Goal: Book appointment/travel/reservation

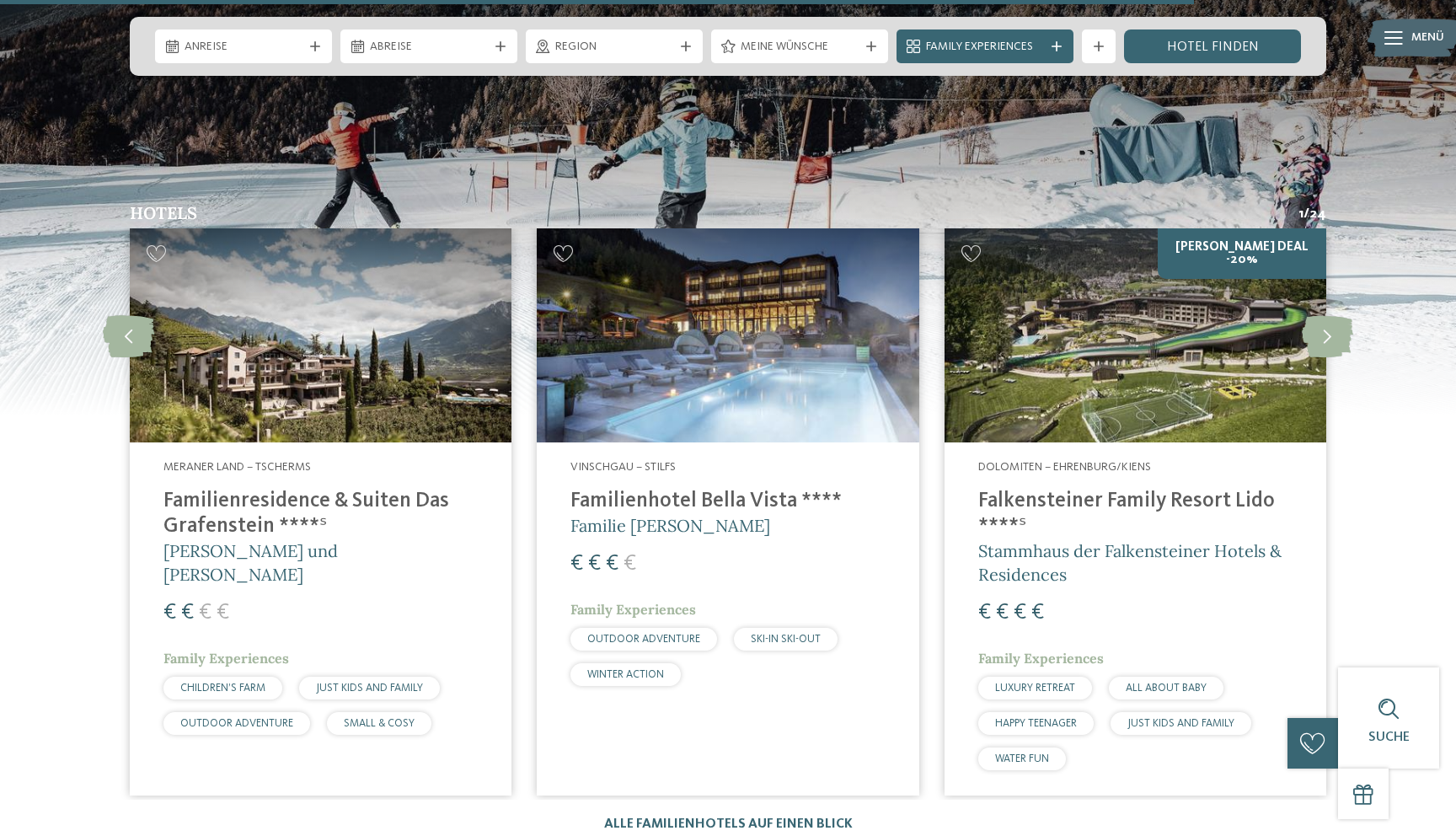
scroll to position [3756, 0]
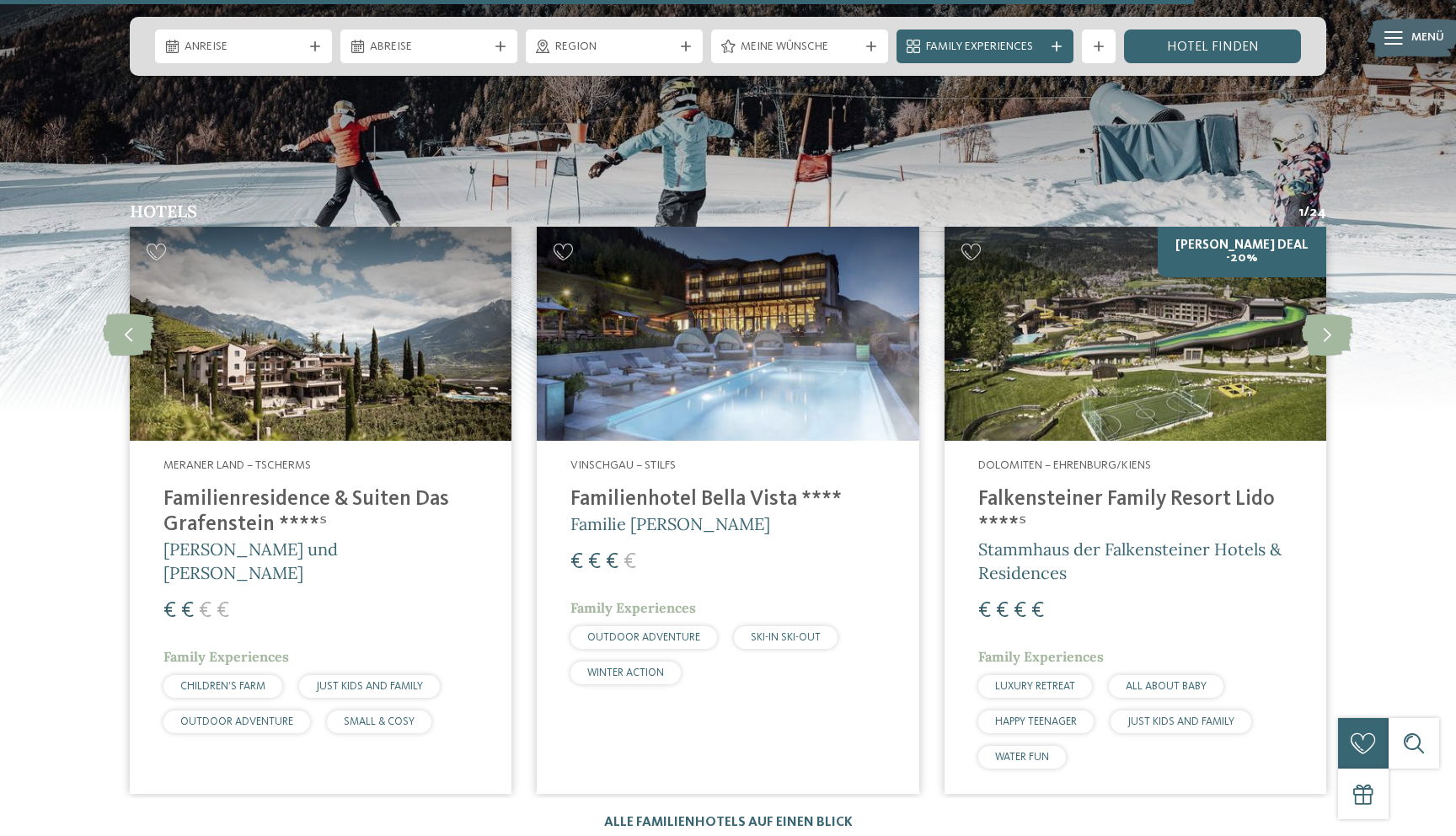
click at [1173, 306] on img at bounding box center [1135, 334] width 382 height 215
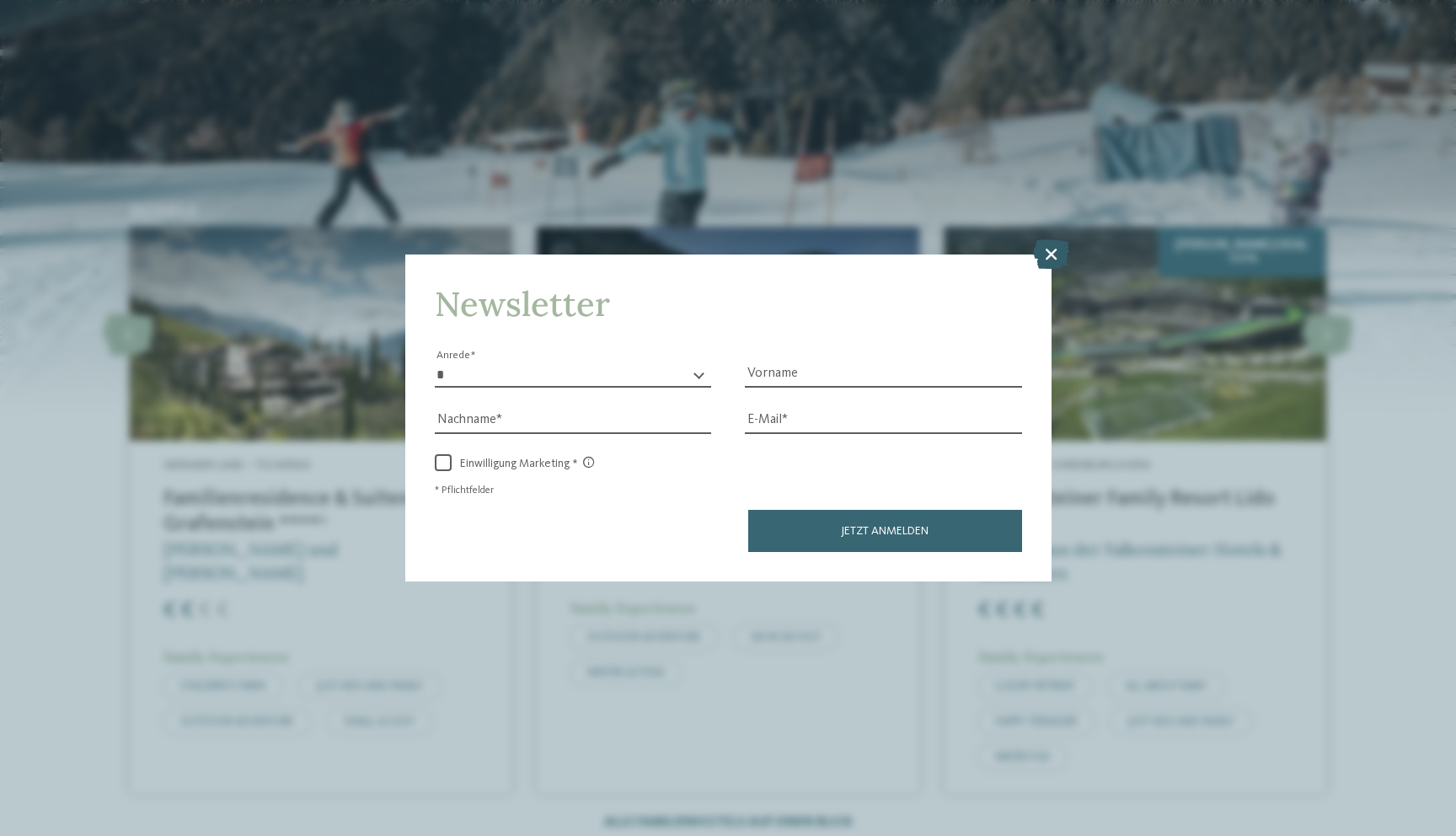
click at [1056, 252] on icon at bounding box center [1051, 253] width 36 height 30
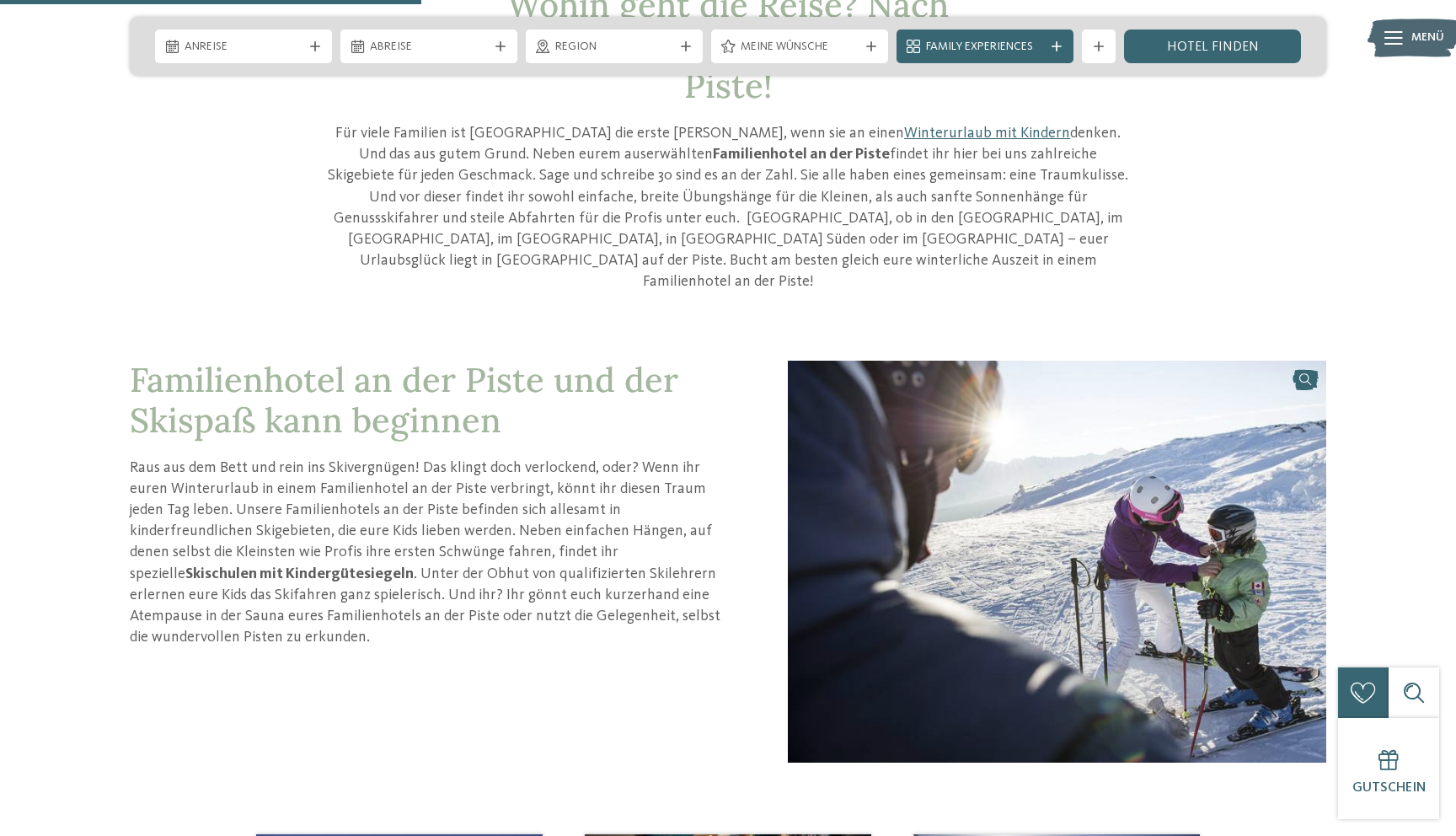
scroll to position [0, 0]
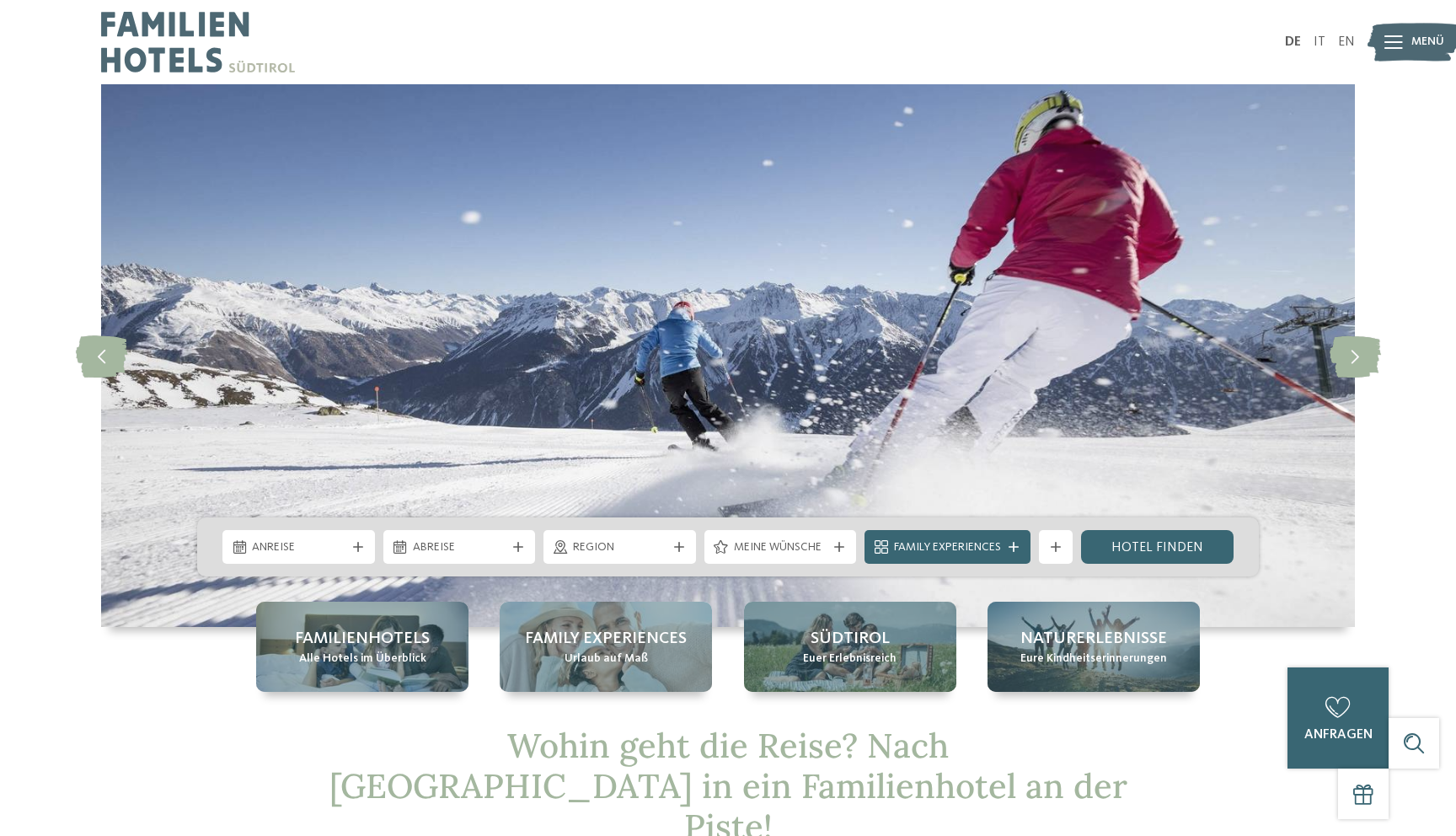
click at [193, 47] on img at bounding box center [198, 42] width 194 height 84
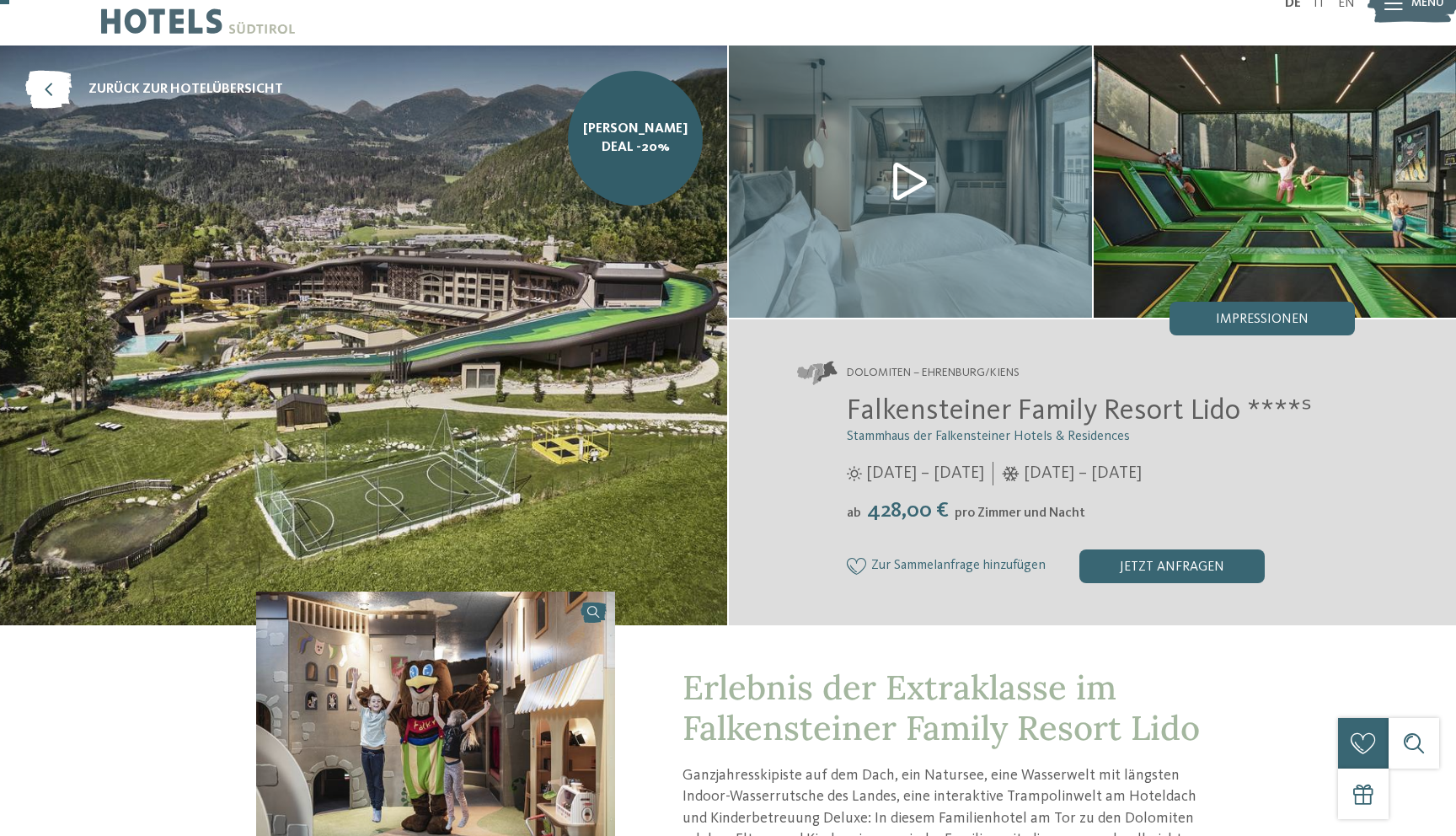
scroll to position [68, 0]
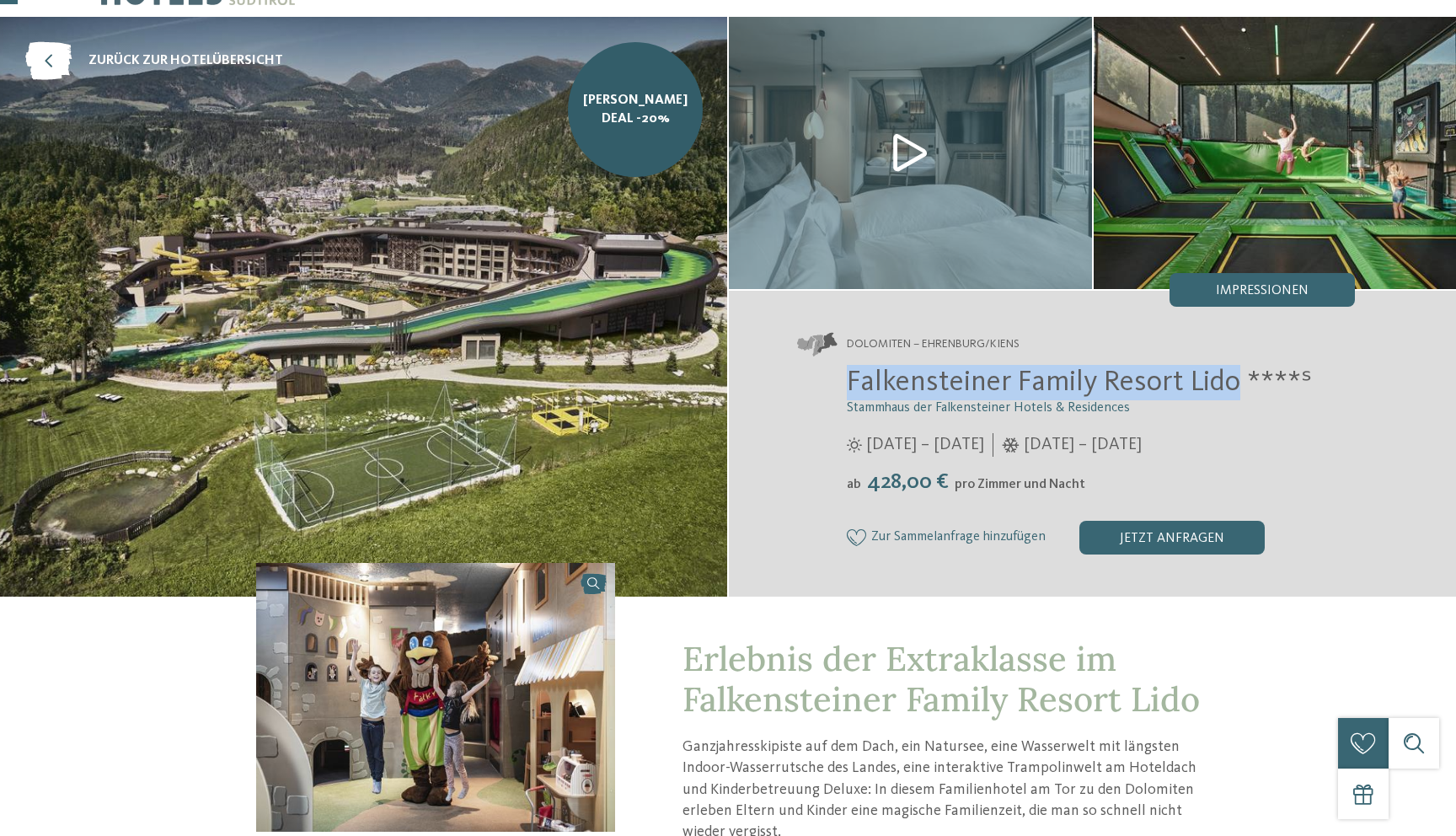
drag, startPoint x: 825, startPoint y: 393, endPoint x: 1237, endPoint y: 382, distance: 412.1
click at [1238, 382] on div "Falkensteiner Family Resort Lido ****ˢ Stammhaus der Falkensteiner Hotels & Res…" at bounding box center [1075, 460] width 558 height 190
copy span "Falkensteiner Family Resort Lido"
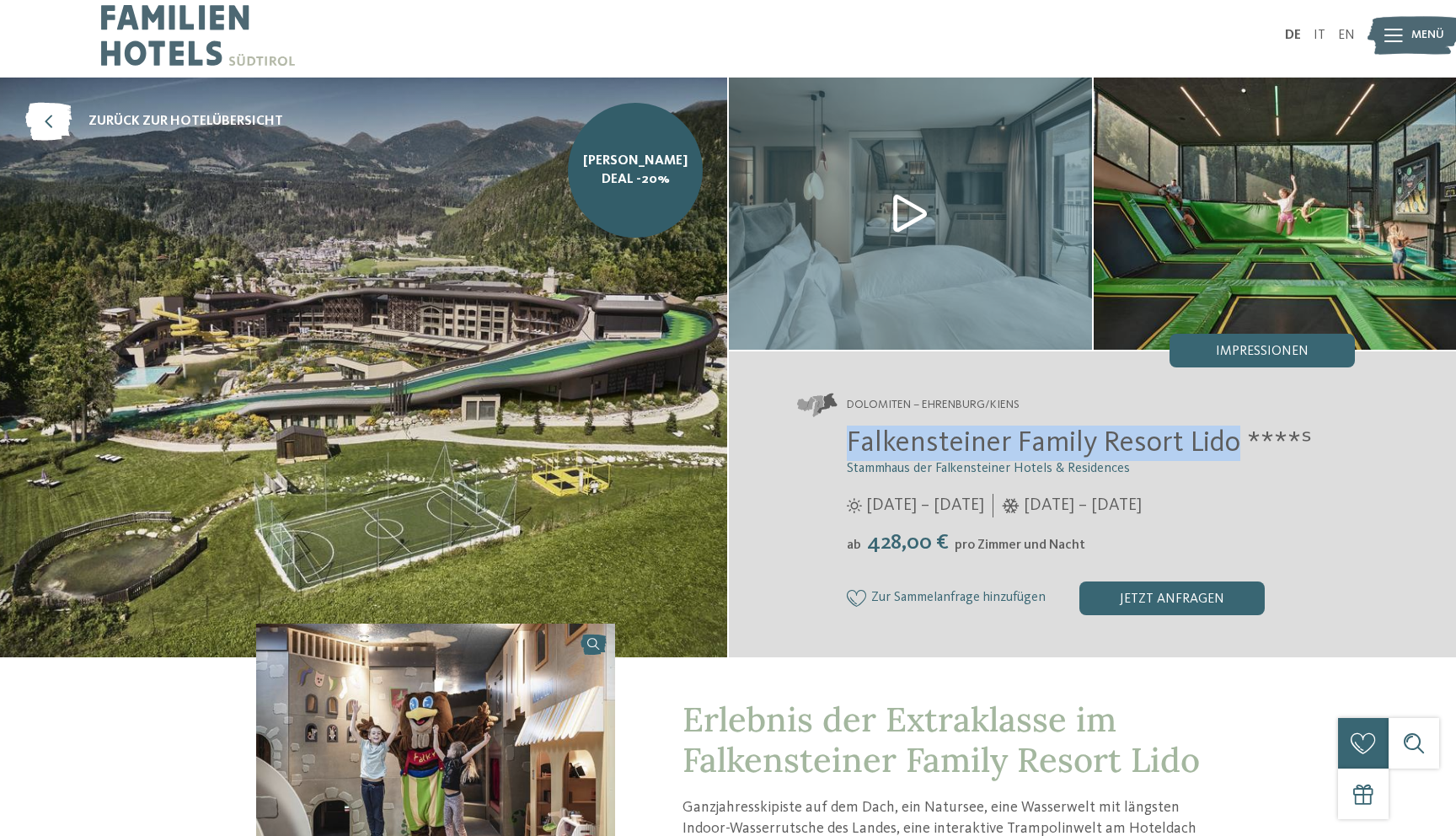
scroll to position [0, 0]
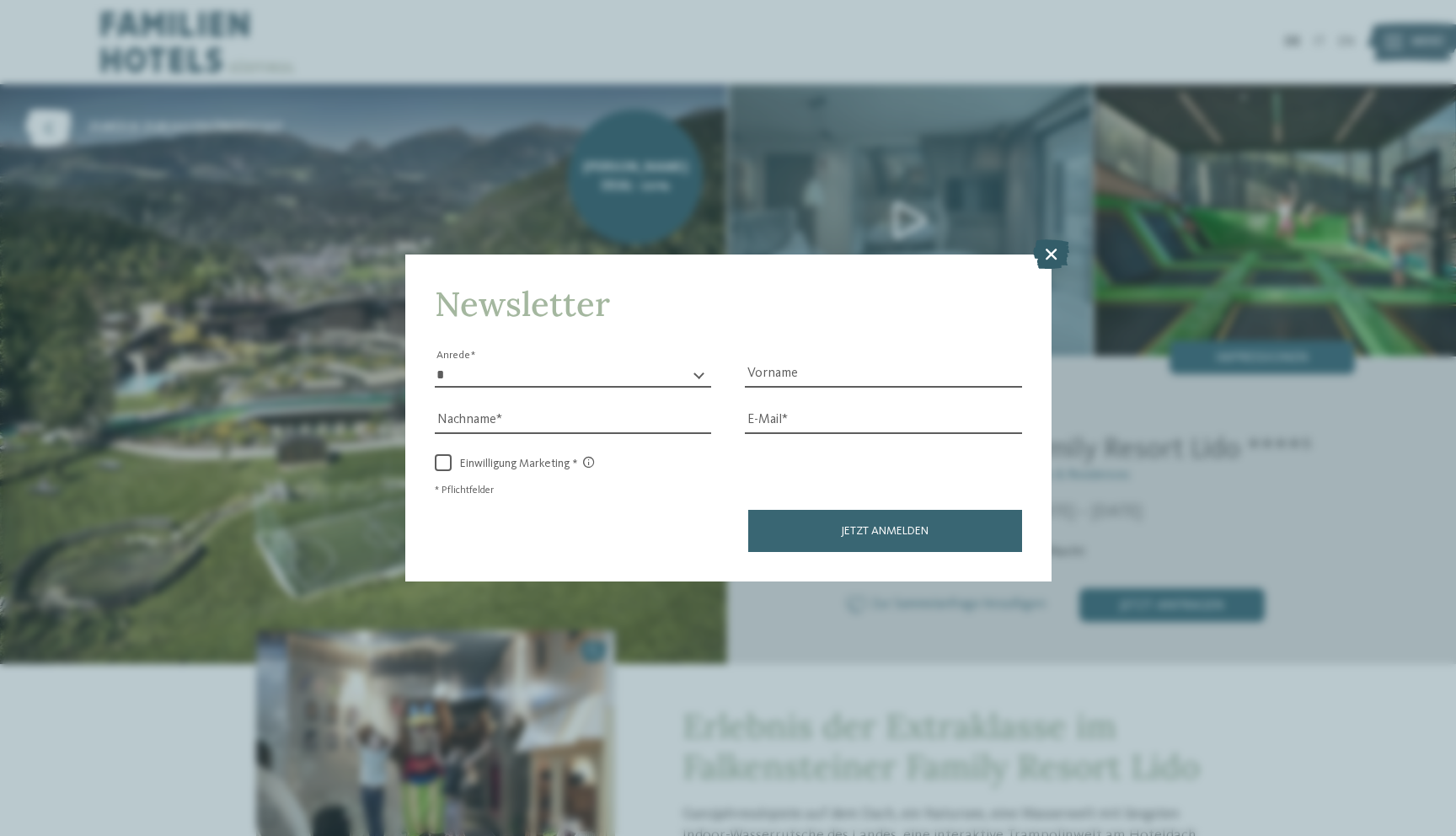
click at [1046, 252] on icon at bounding box center [1051, 253] width 36 height 30
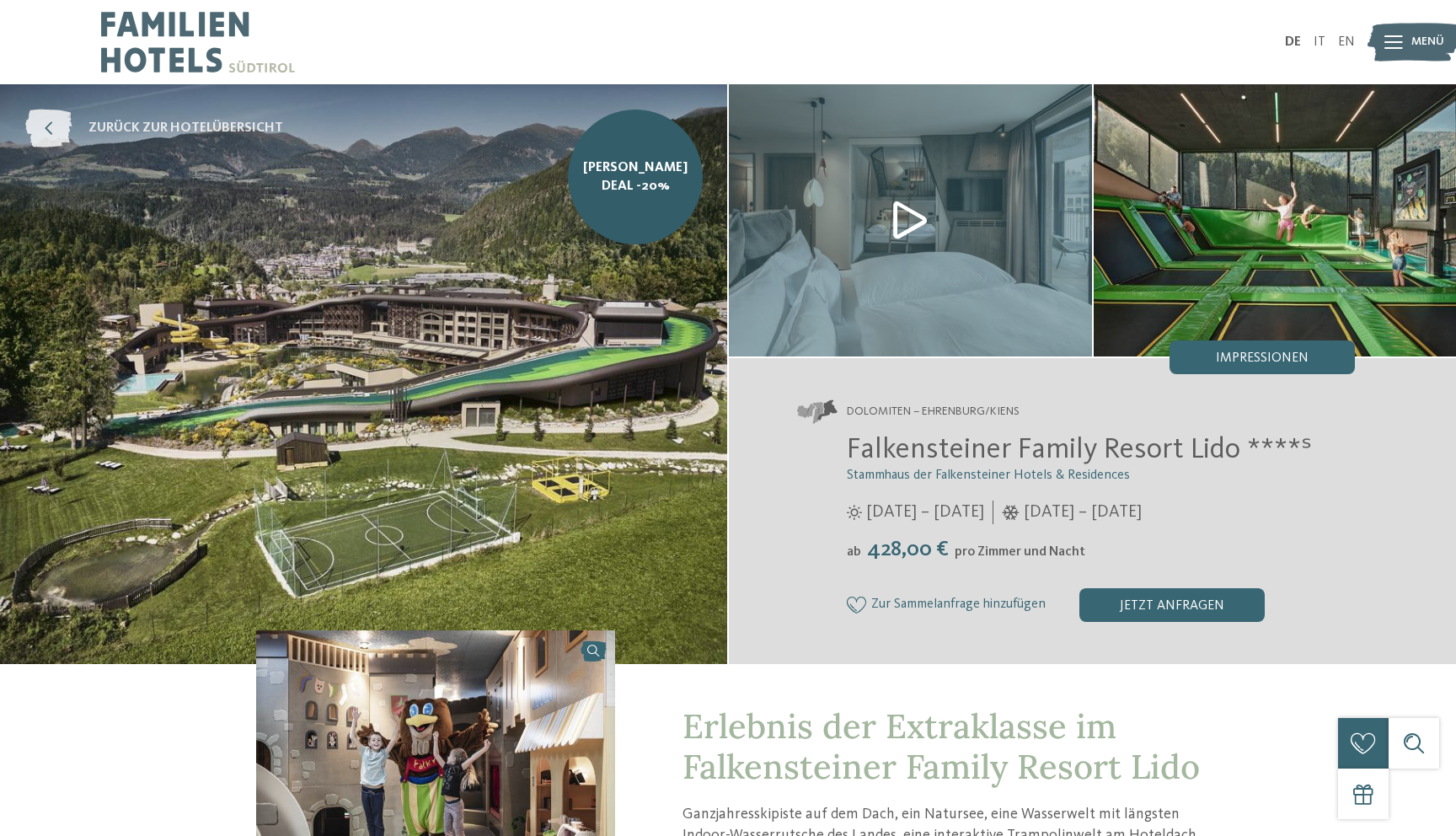
click at [53, 127] on icon at bounding box center [48, 128] width 46 height 38
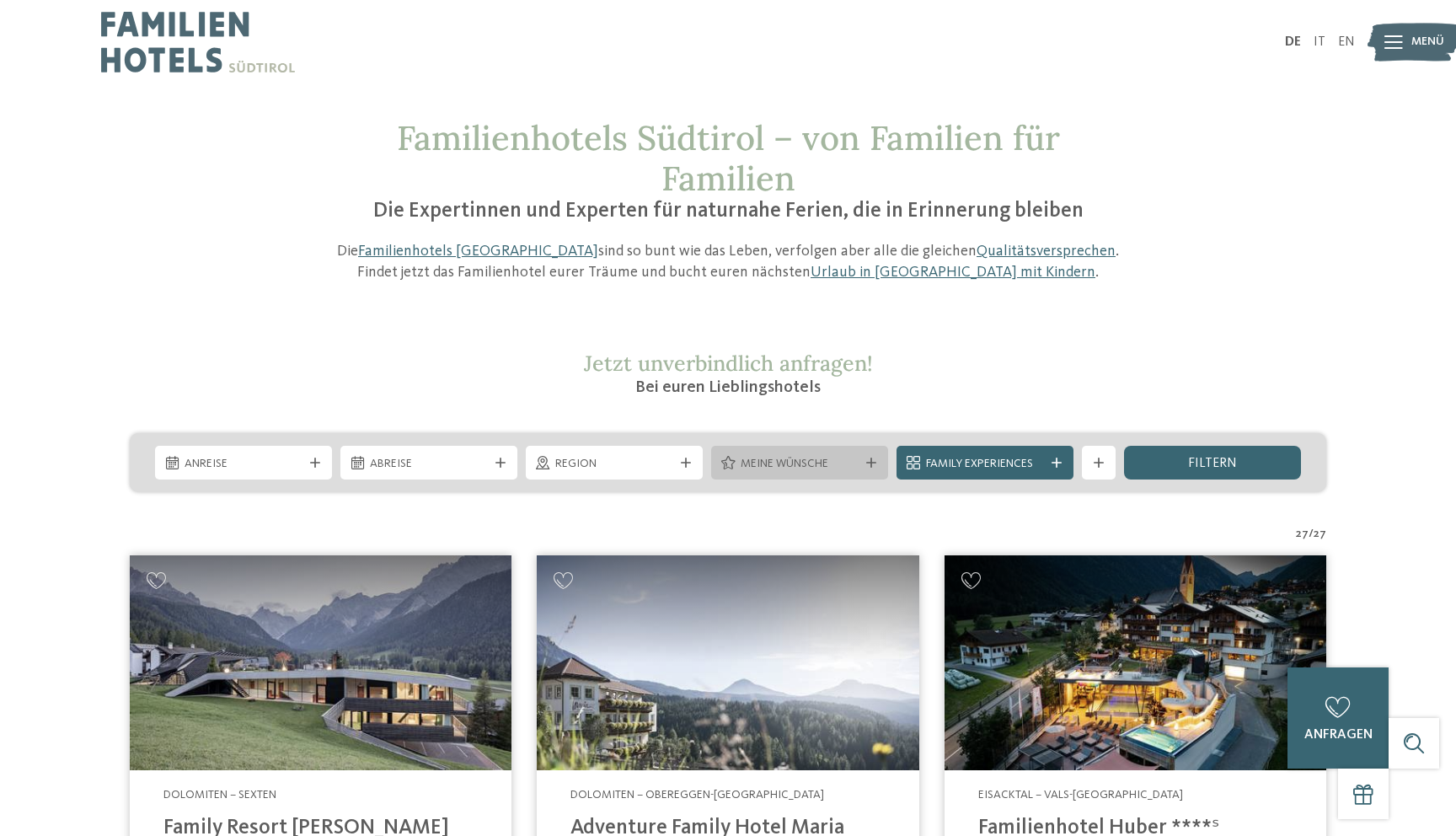
click at [766, 467] on span "Meine Wünsche" at bounding box center [800, 464] width 118 height 17
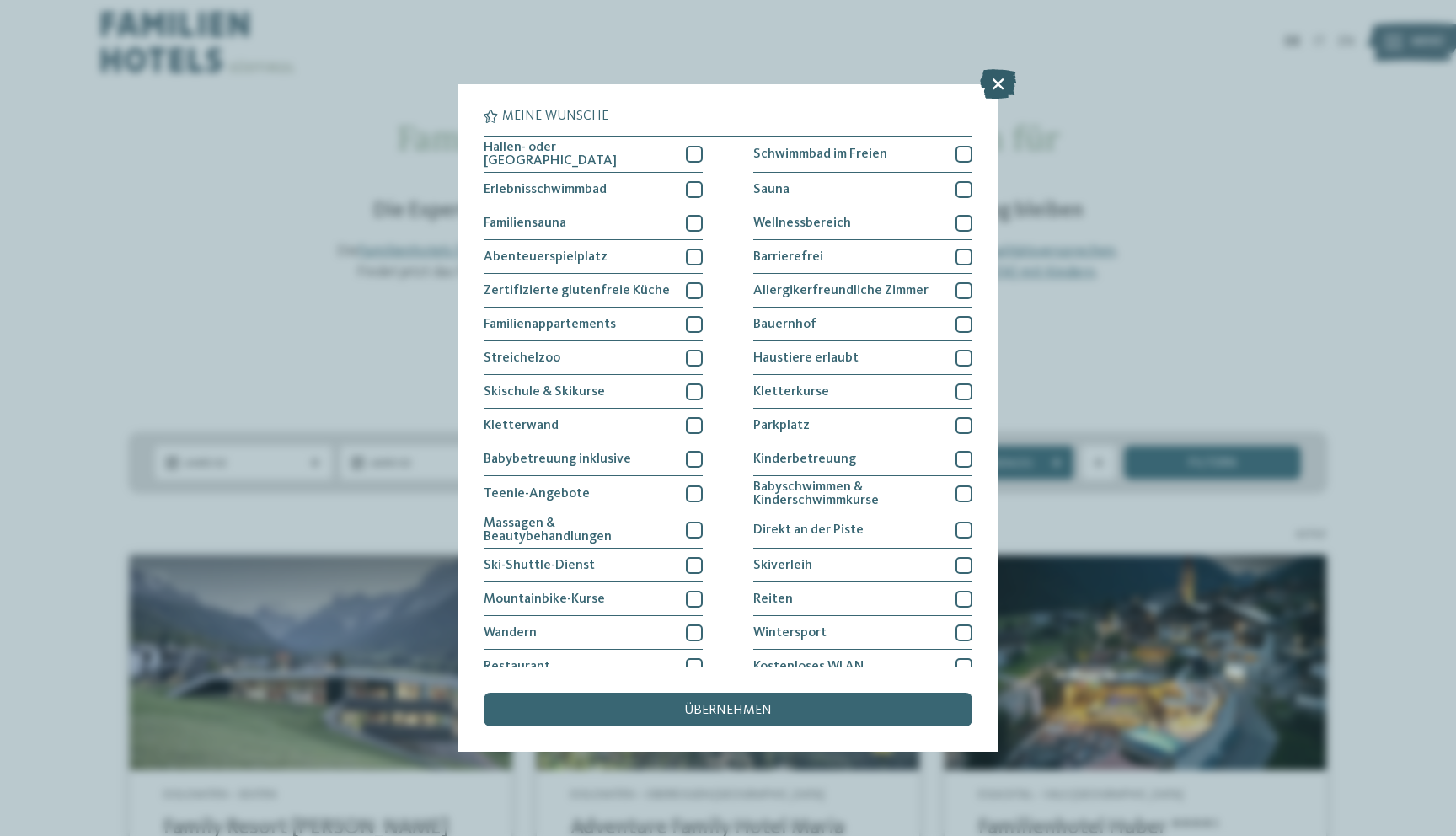
click at [985, 78] on icon at bounding box center [997, 84] width 36 height 30
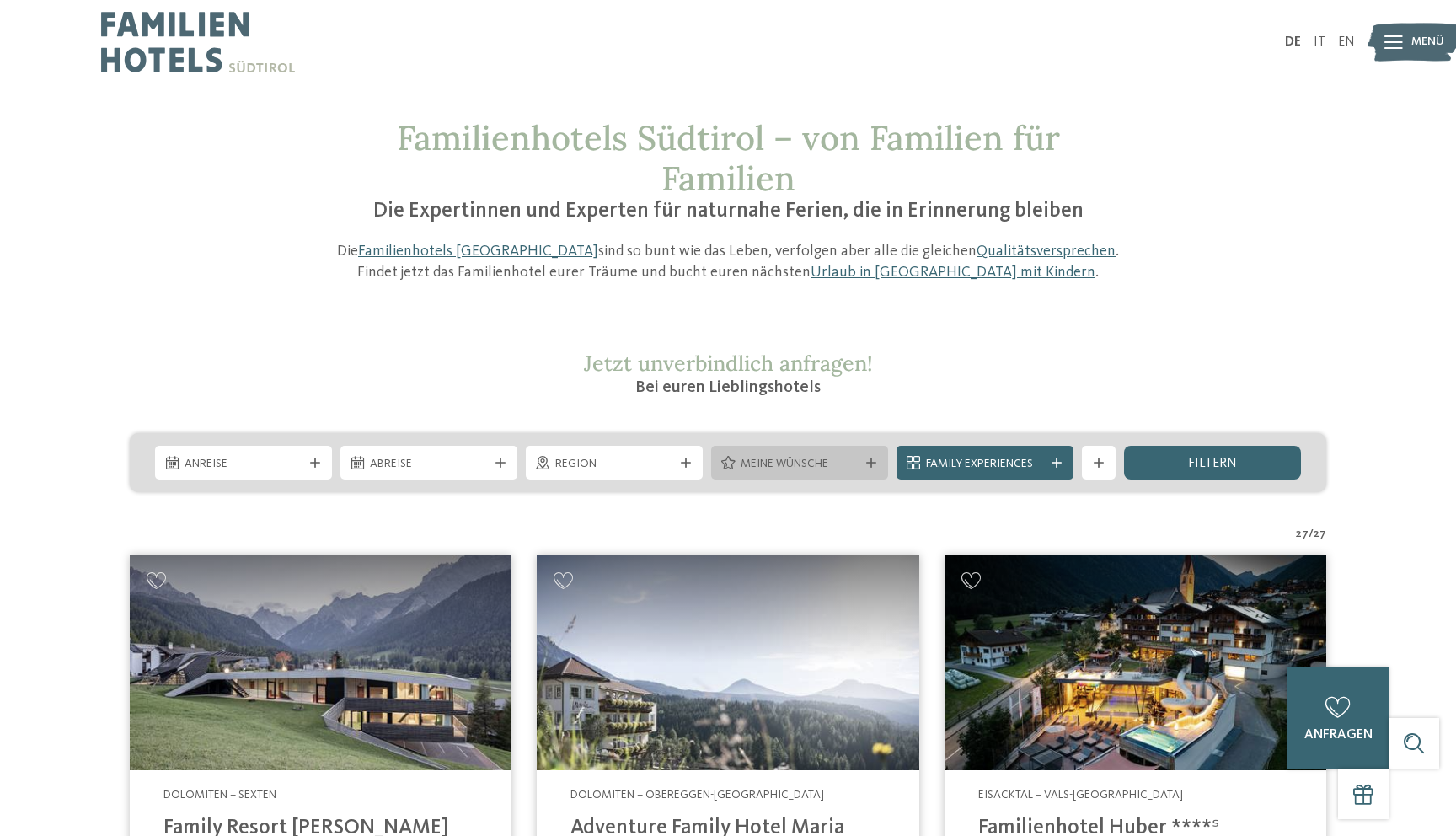
click at [777, 466] on span "Meine Wünsche" at bounding box center [800, 464] width 118 height 17
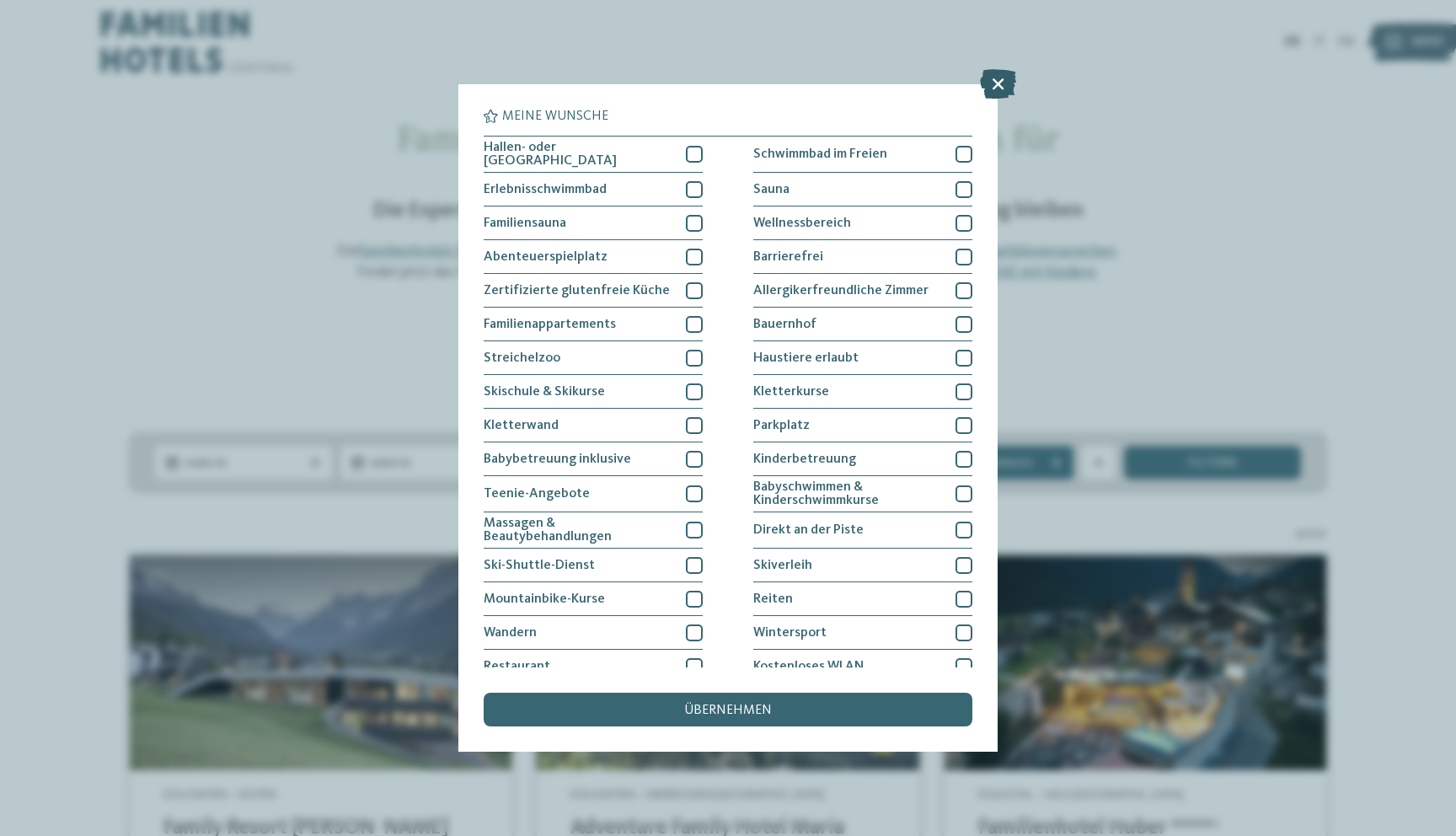
click at [995, 85] on icon at bounding box center [997, 84] width 36 height 30
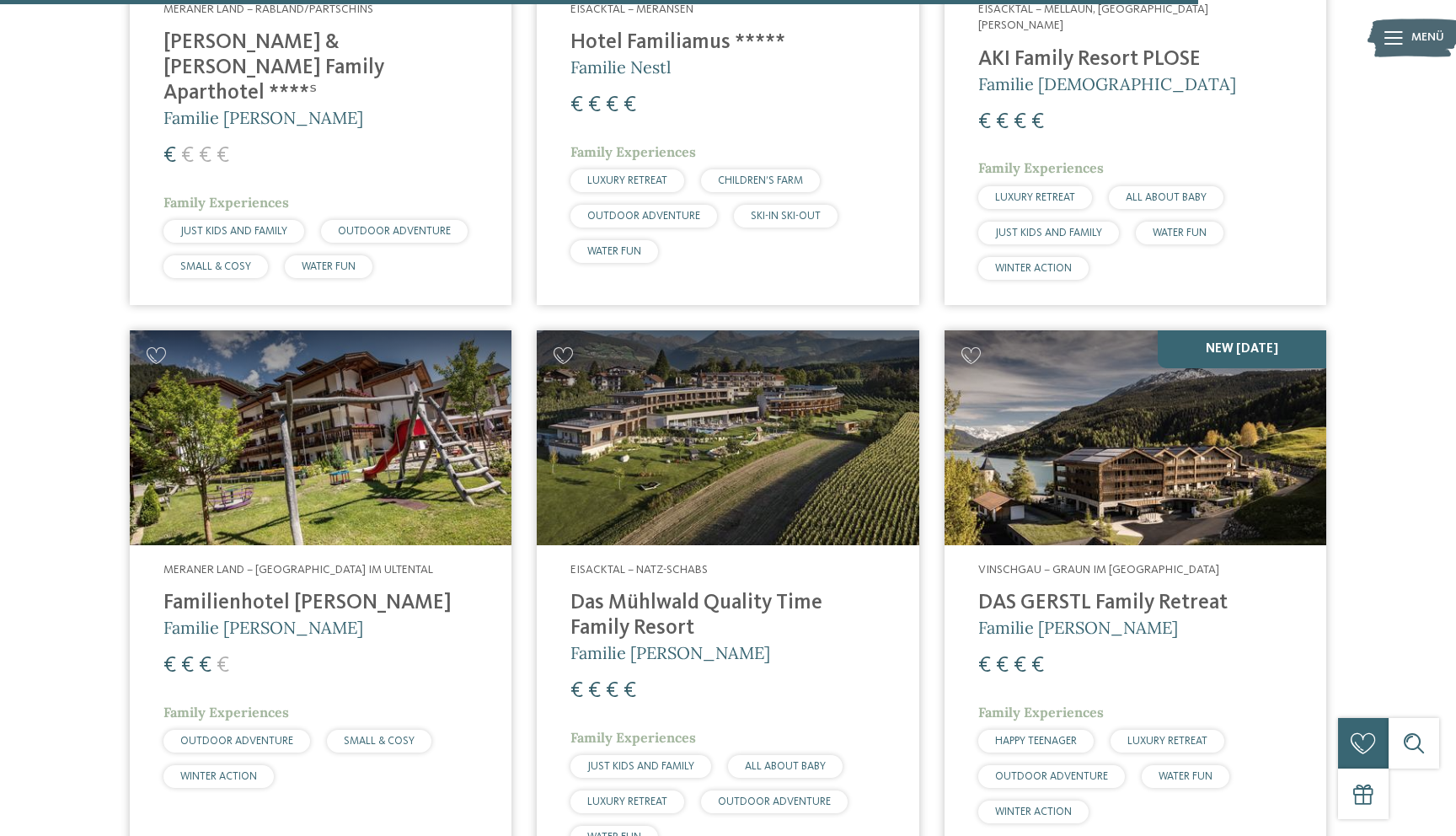
scroll to position [4636, 0]
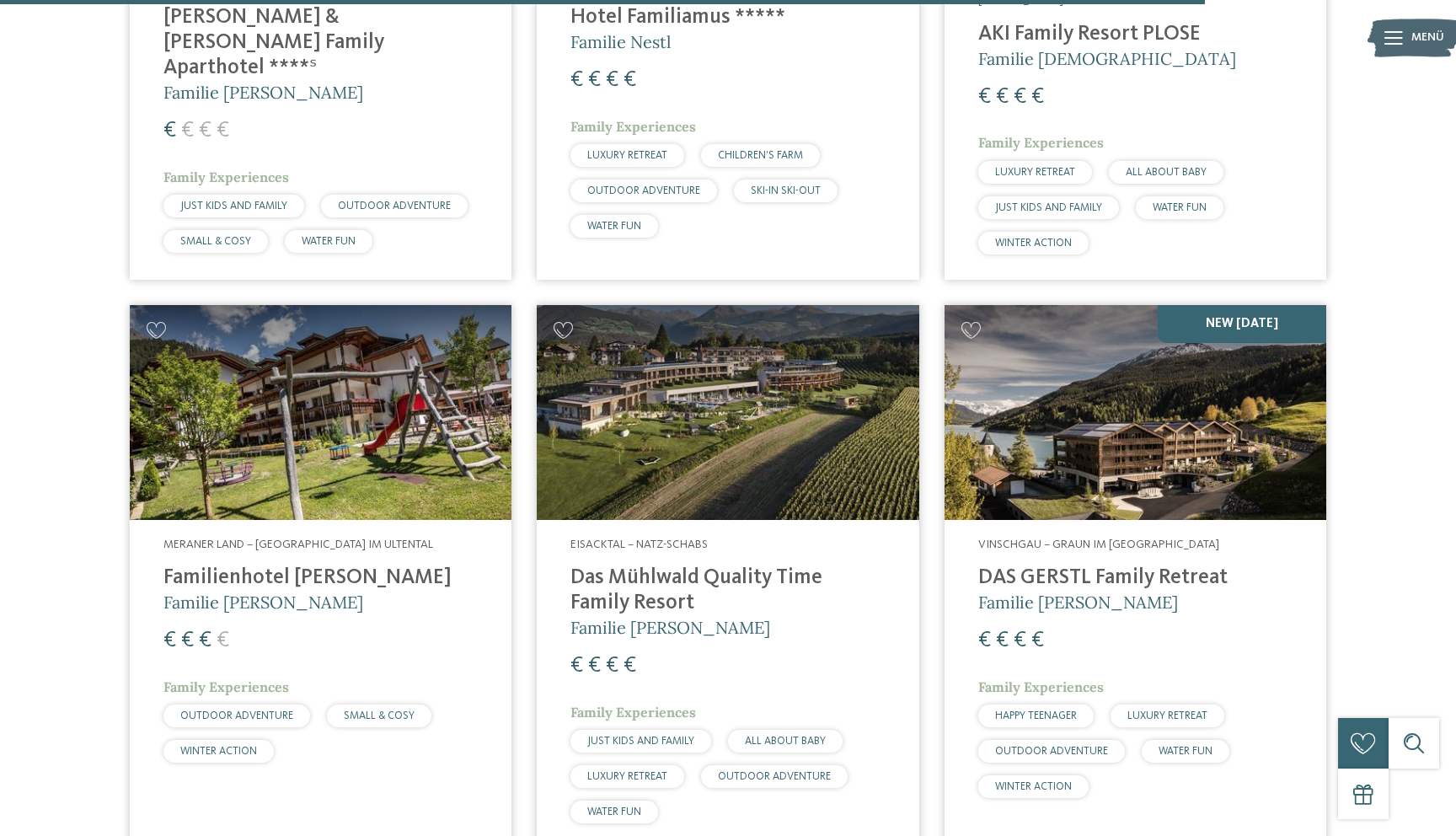
click at [689, 566] on h4 "Das Mühlwald Quality Time Family Resort" at bounding box center [728, 591] width 314 height 51
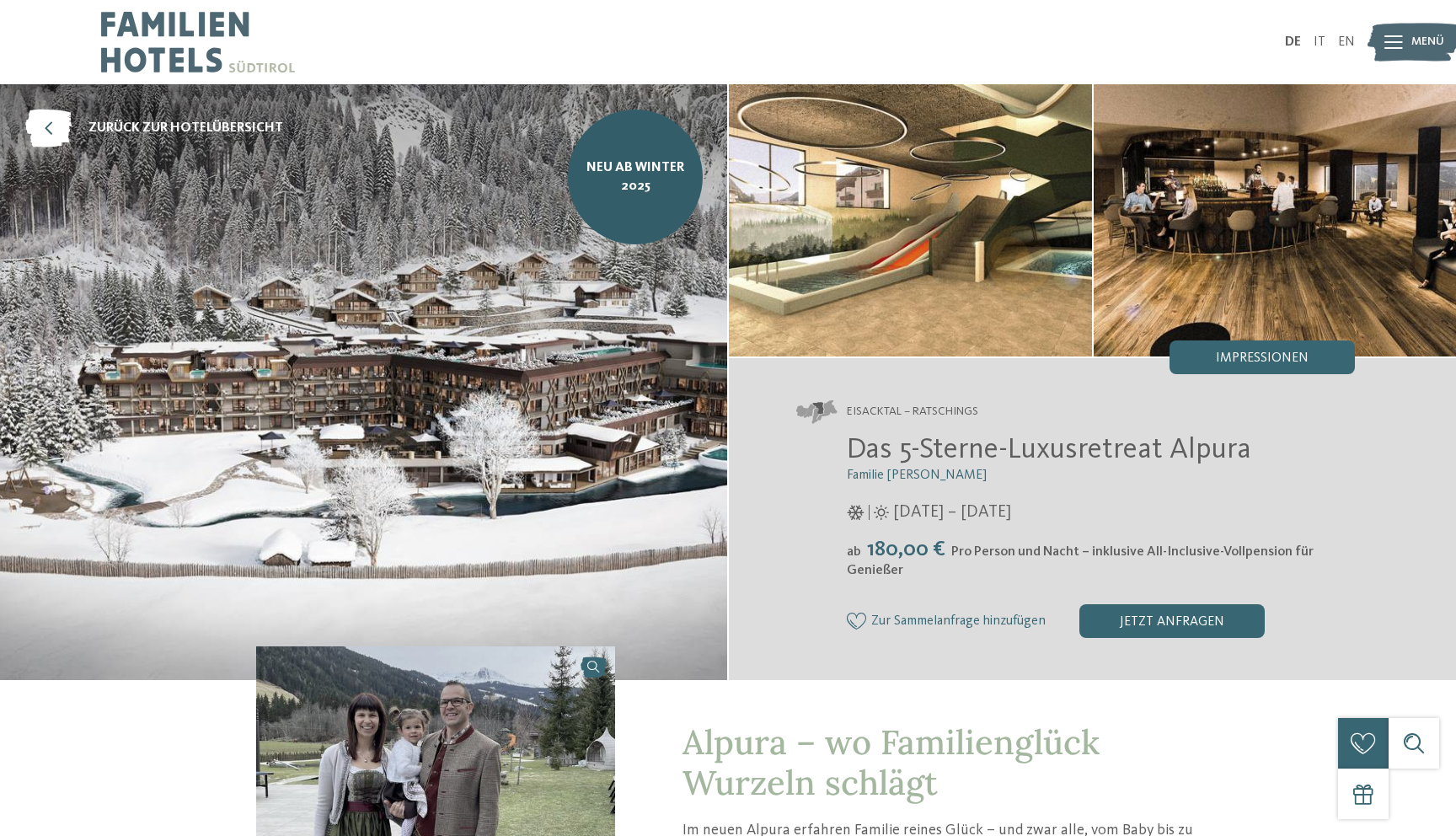
click at [750, 498] on div "Eisacktal – Ratschings Das 5-Sterne-Luxusretreat Alpura Familie Eisendle 08.11.…" at bounding box center [1092, 519] width 728 height 323
click at [1088, 615] on div "jetzt anfragen" at bounding box center [1172, 621] width 186 height 33
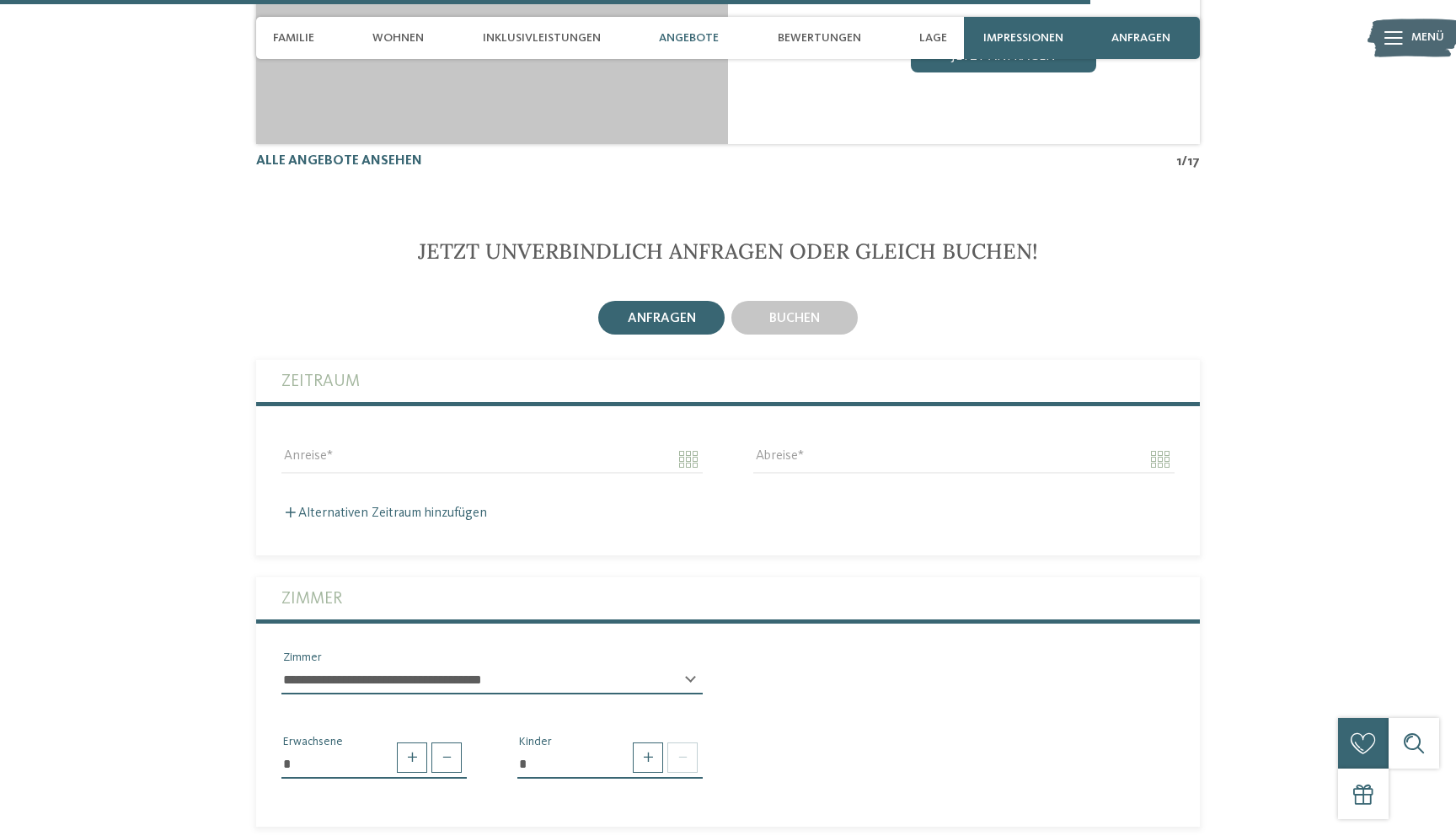
scroll to position [4674, 0]
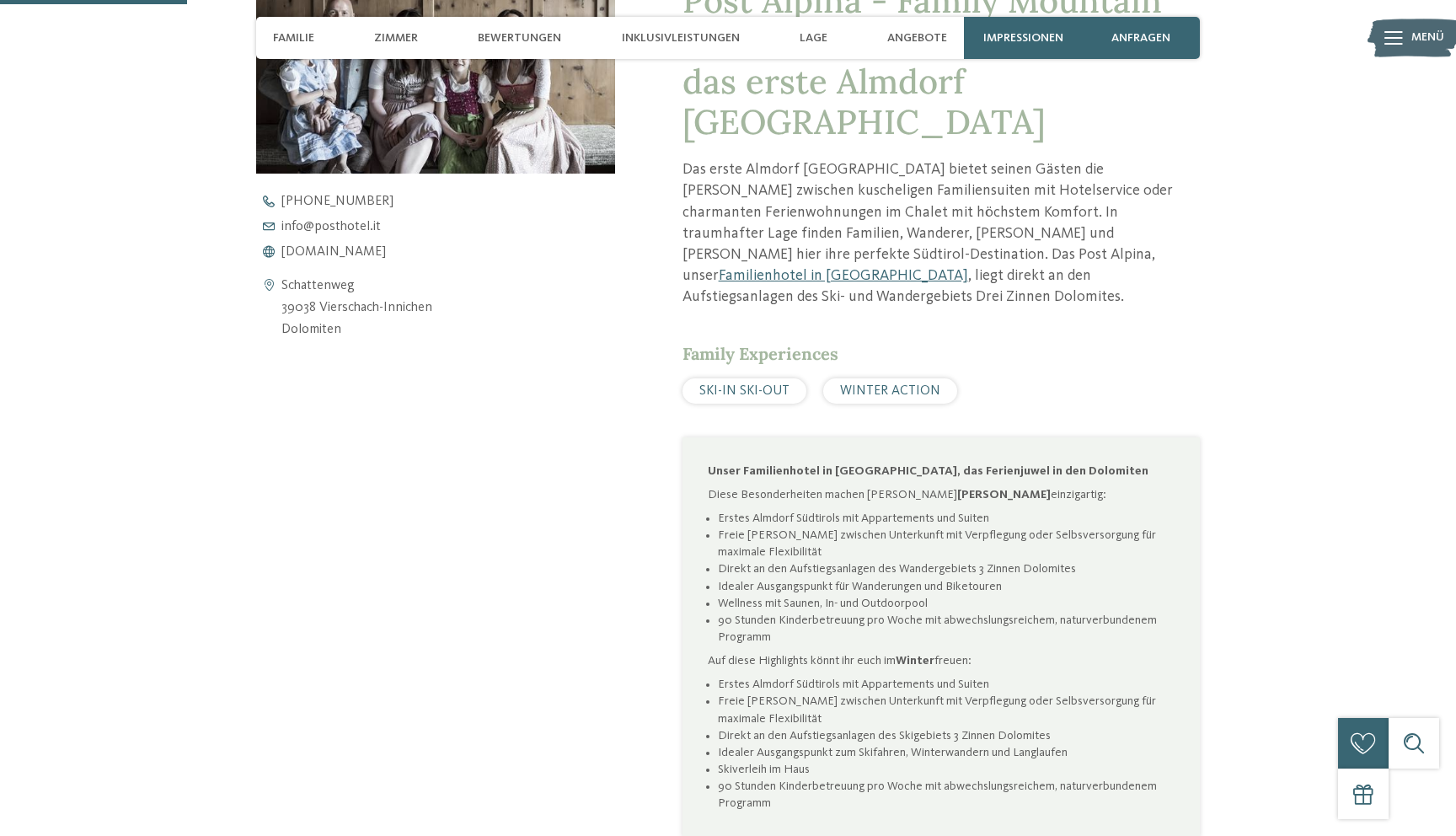
scroll to position [802, 0]
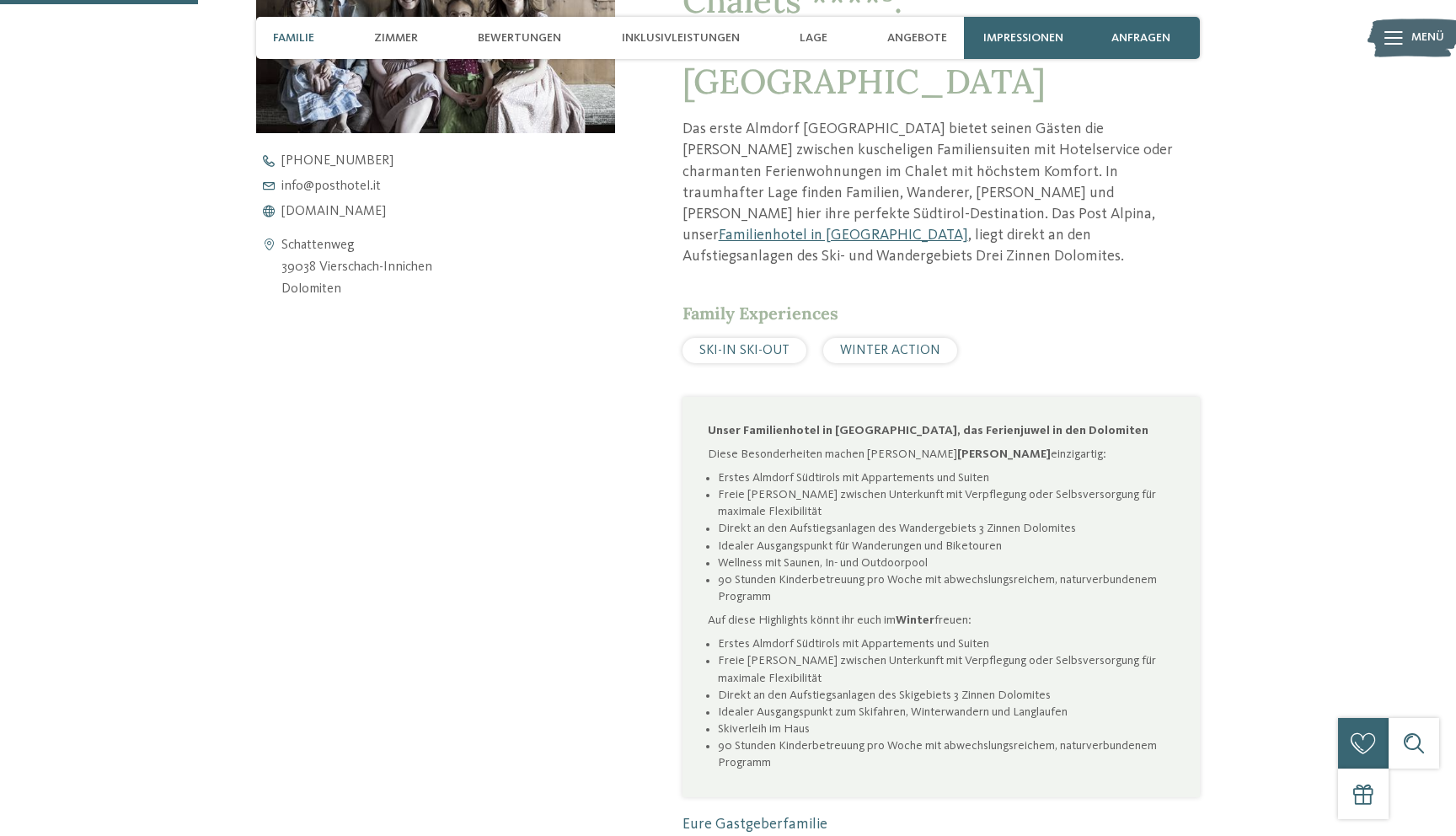
drag, startPoint x: 441, startPoint y: 268, endPoint x: 319, endPoint y: 266, distance: 122.0
click at [319, 266] on div "Schattenweg 39038 Vierschach-Innichen Dolomiten" at bounding box center [435, 267] width 359 height 65
copy address "Vierschach-Innichen"
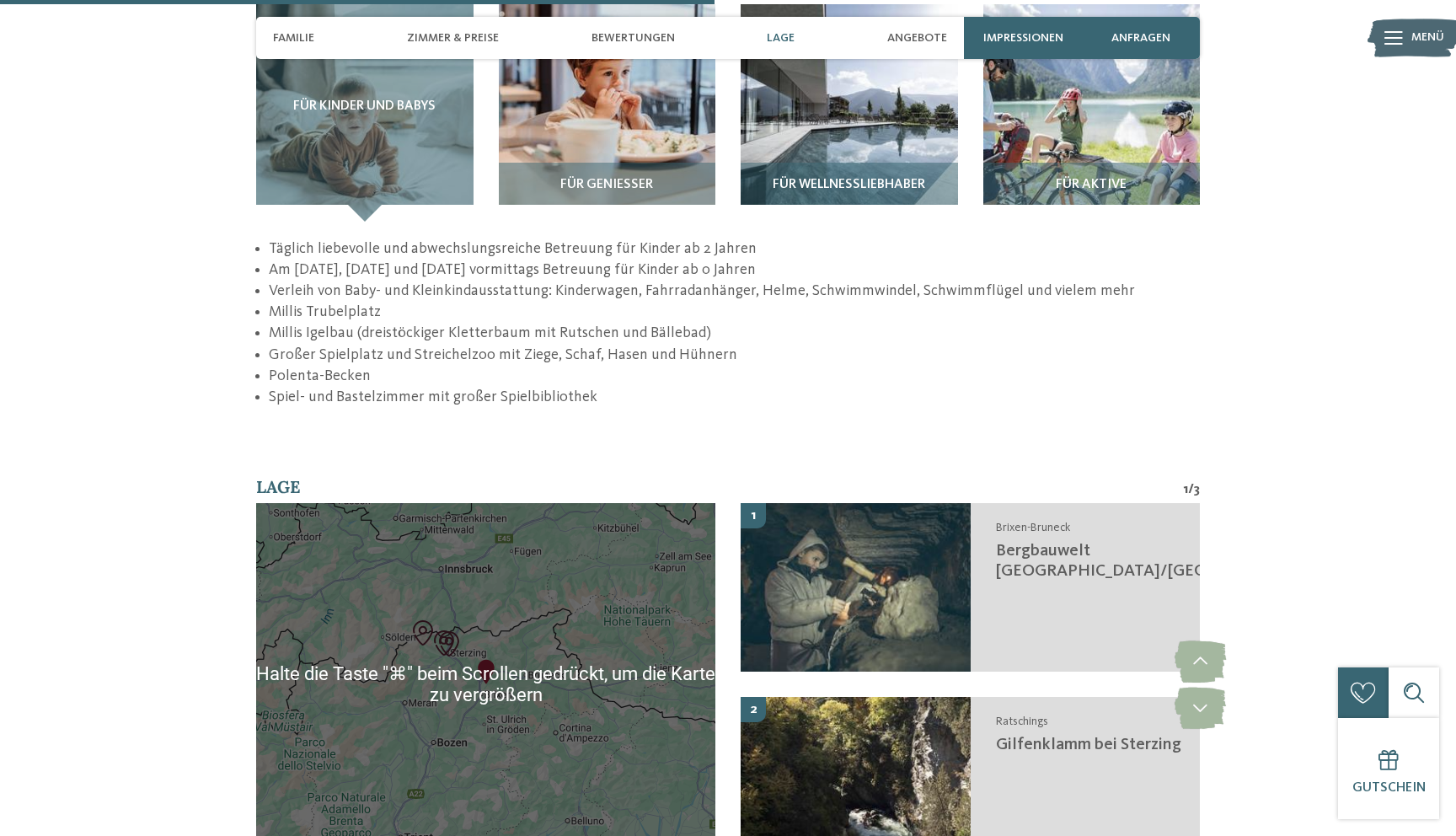
scroll to position [2840, 0]
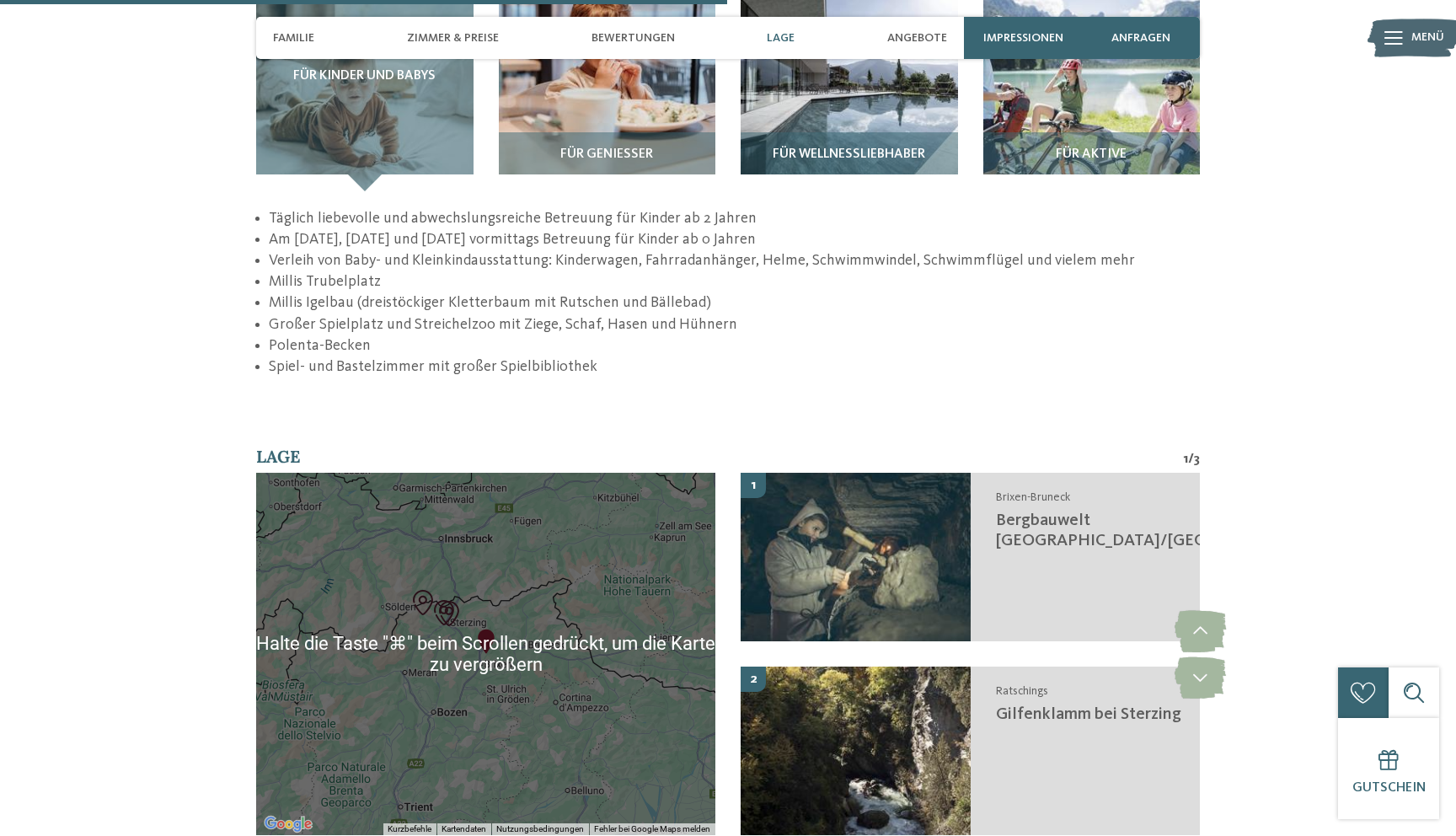
click at [644, 289] on div "zurück zur Hotelübersicht Familie Tauber ab" at bounding box center [728, 75] width 1456 height 5661
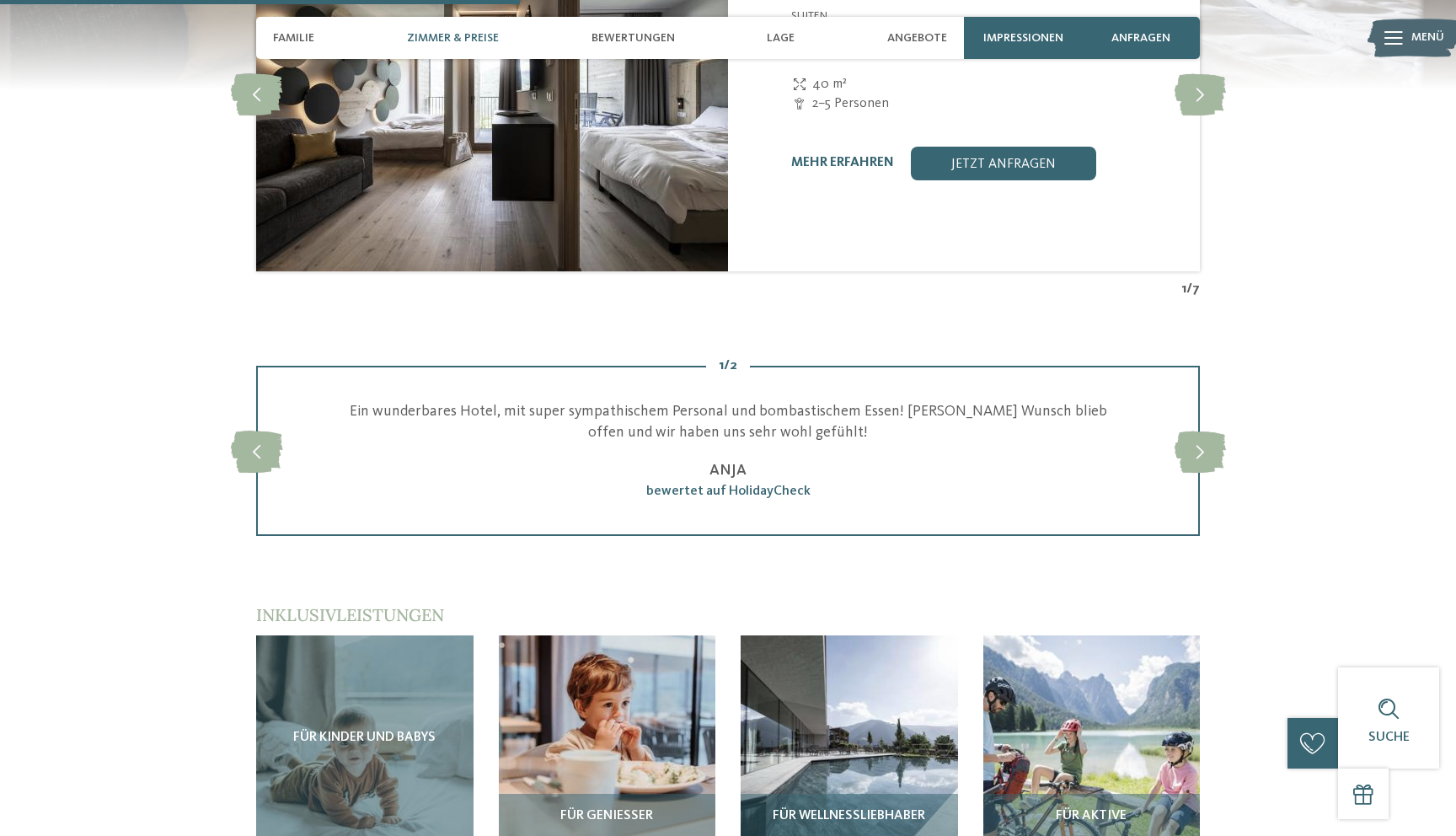
scroll to position [2029, 0]
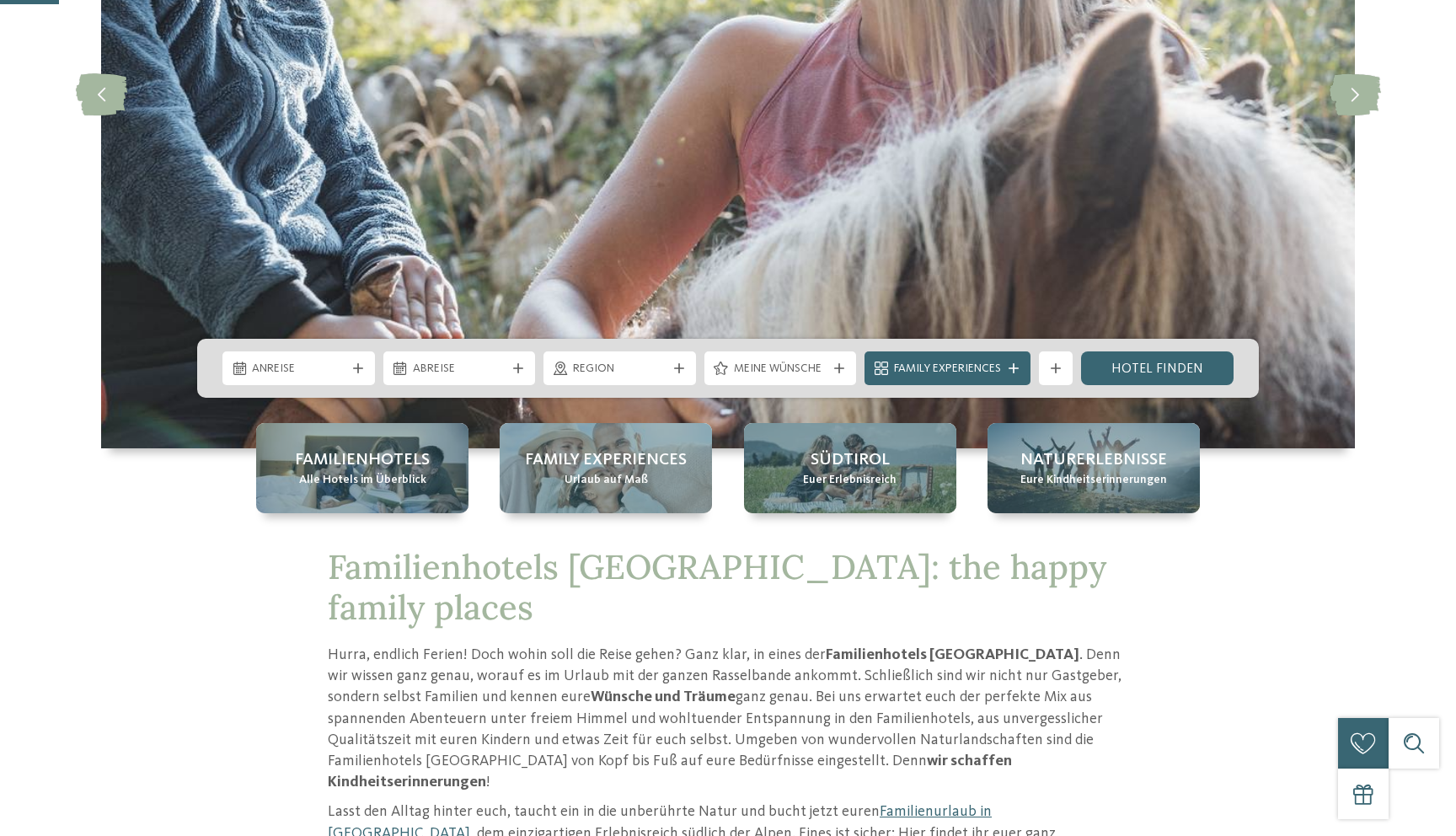
scroll to position [447, 0]
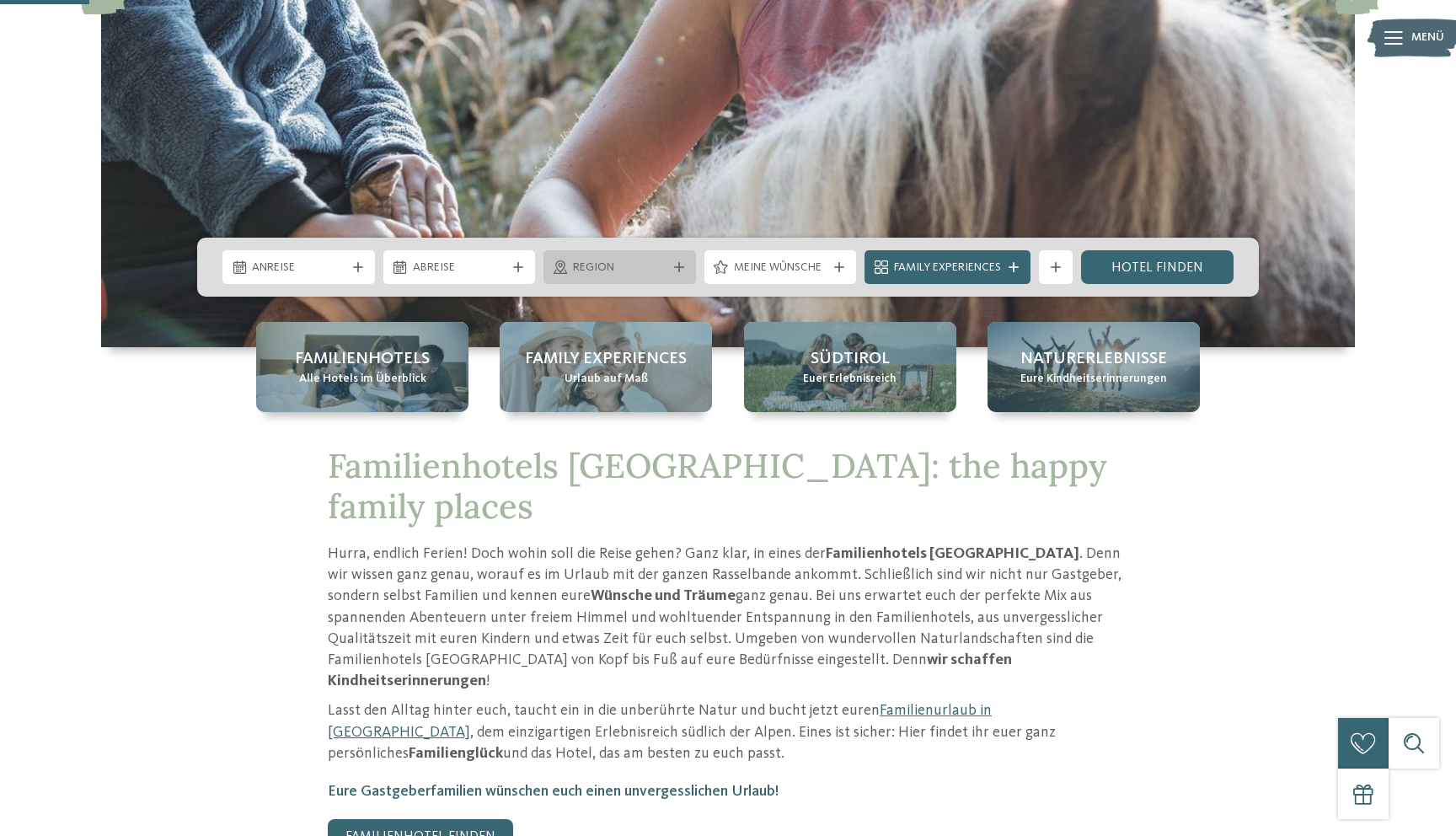
click at [562, 264] on icon at bounding box center [560, 267] width 14 height 14
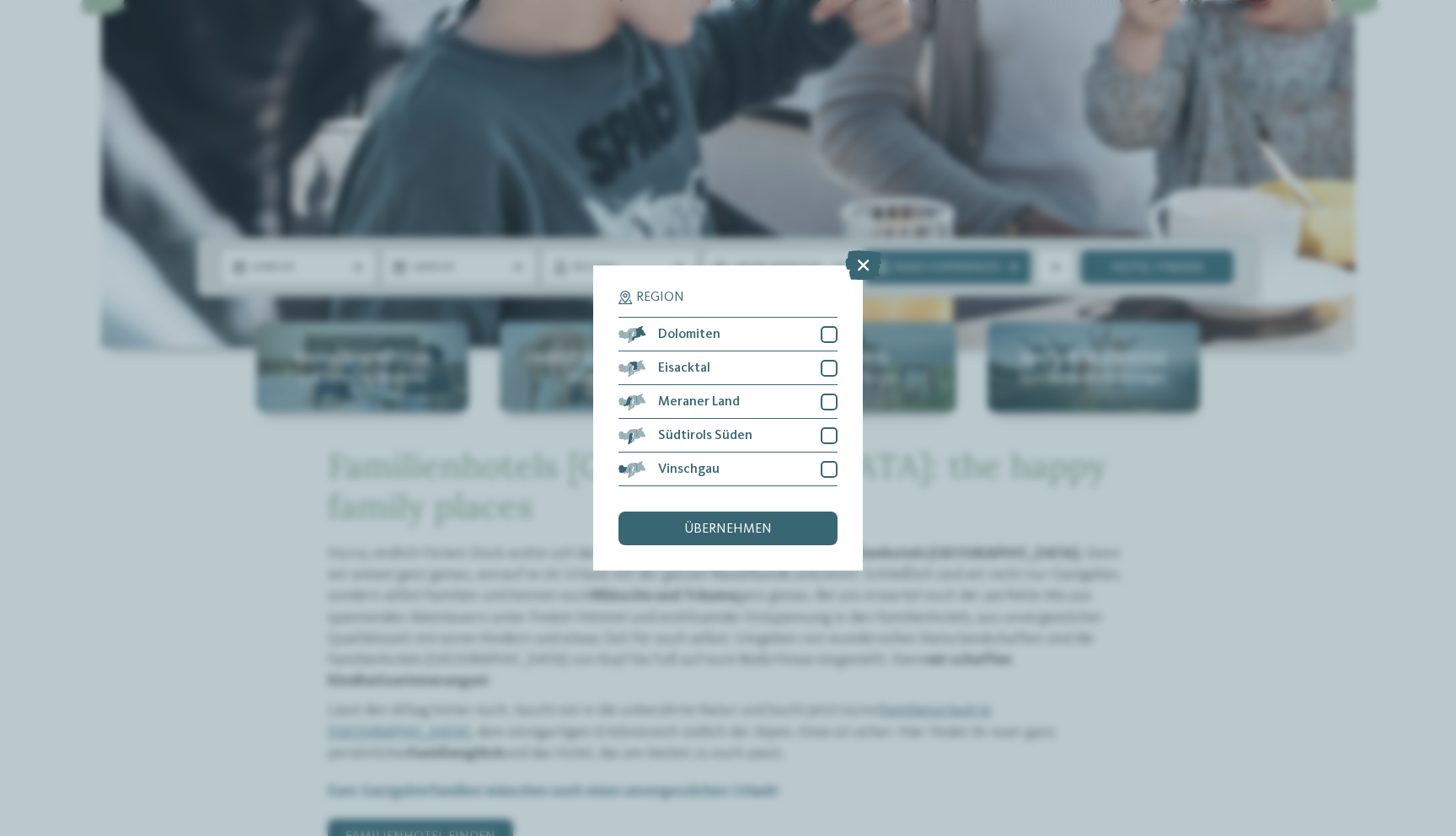
click at [900, 553] on div "Region Dolomiten" at bounding box center [728, 418] width 1456 height 836
